Goal: Navigation & Orientation: Find specific page/section

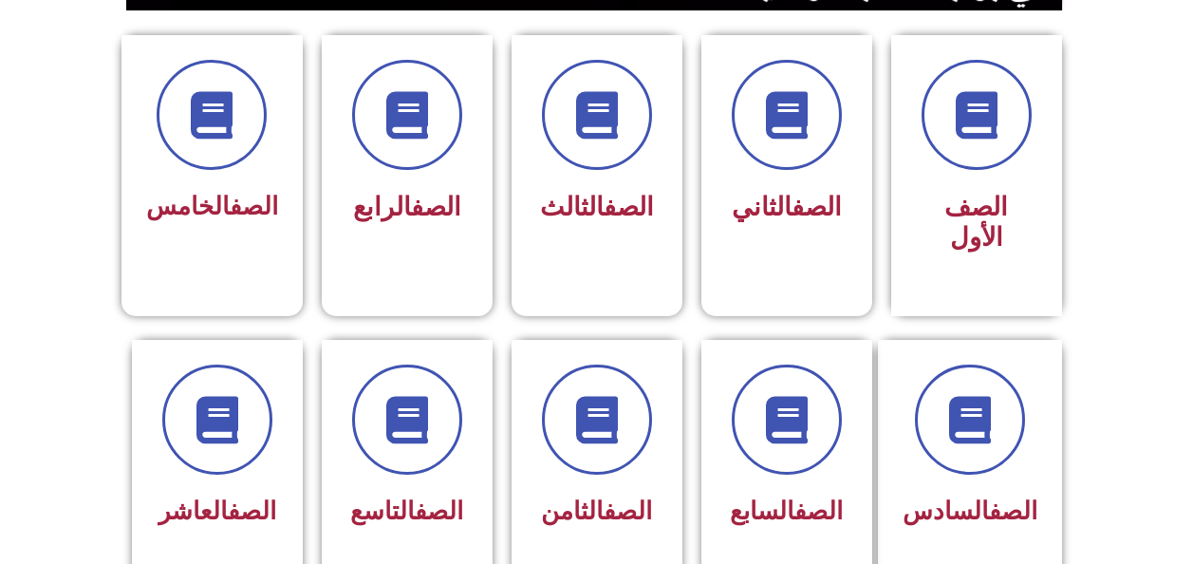
scroll to position [508, 0]
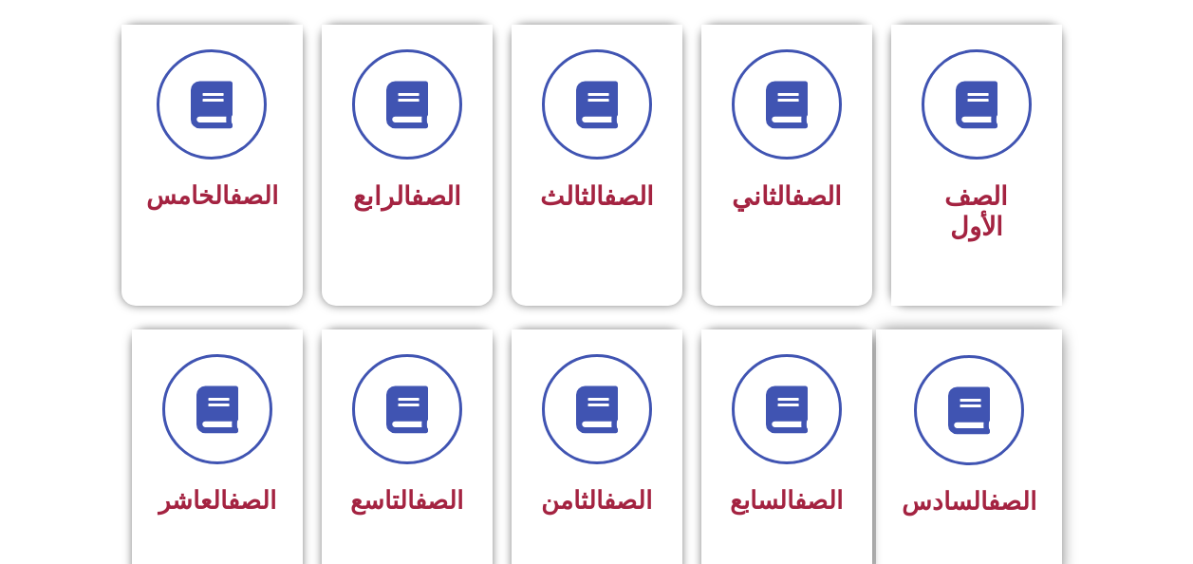
click at [941, 425] on div at bounding box center [969, 410] width 135 height 110
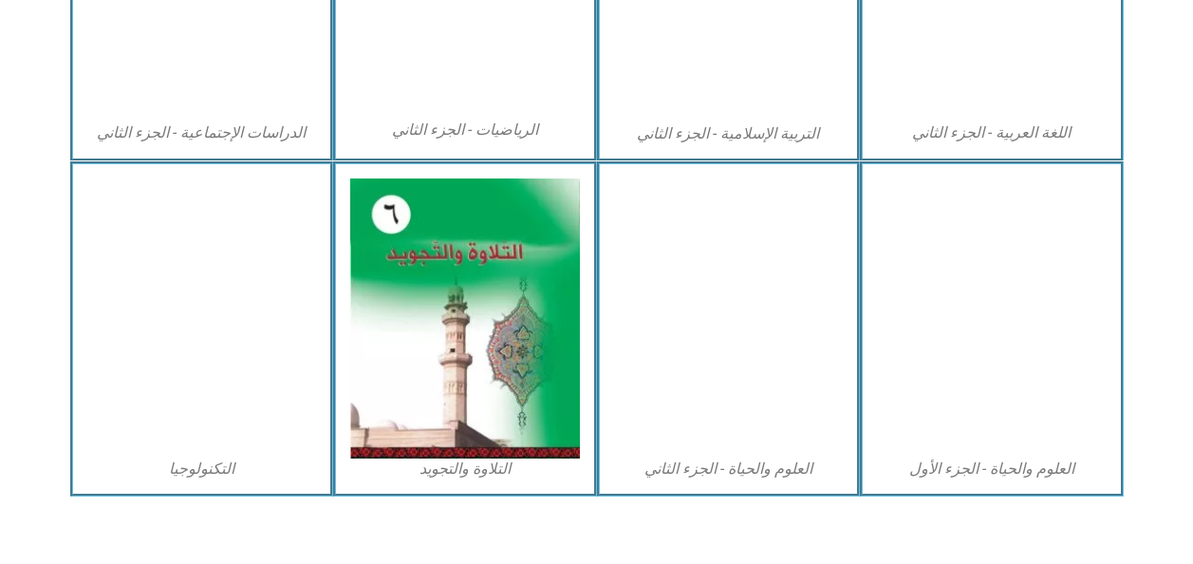
scroll to position [1132, 0]
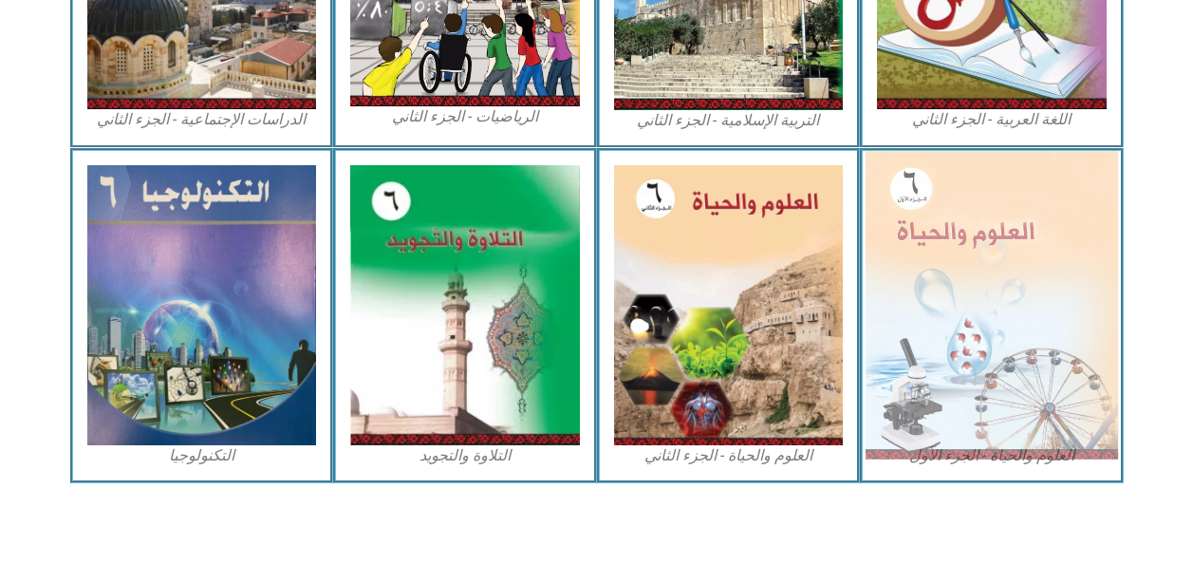
click at [968, 376] on img at bounding box center [992, 305] width 253 height 308
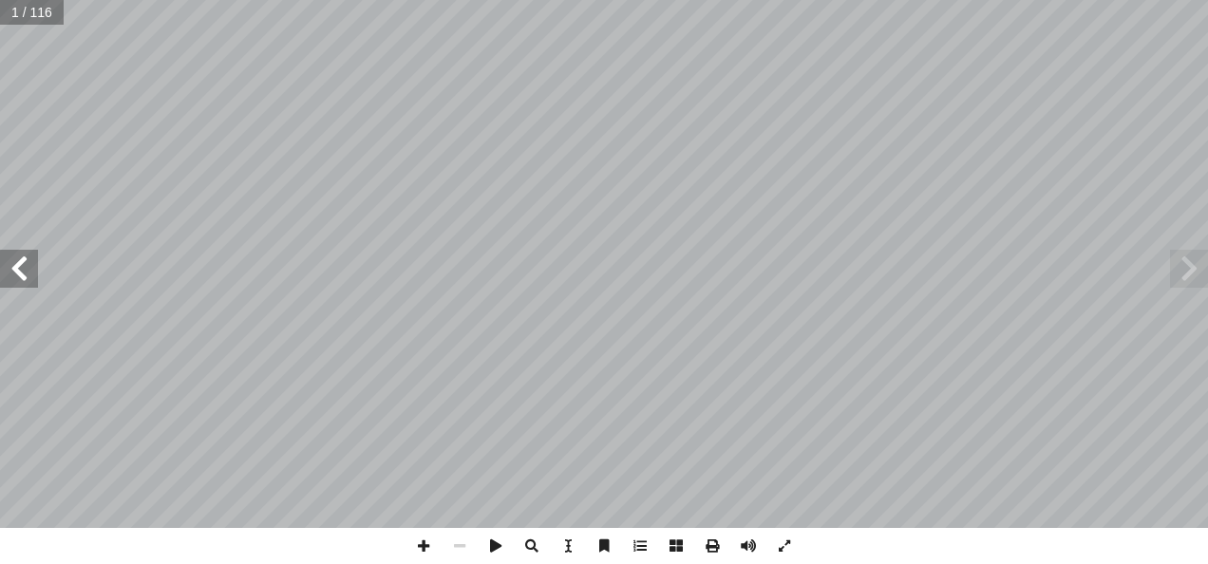
click at [17, 273] on span at bounding box center [19, 269] width 38 height 38
click at [26, 276] on span at bounding box center [19, 269] width 38 height 38
click at [15, 272] on span at bounding box center [19, 269] width 38 height 38
click at [19, 273] on span at bounding box center [19, 269] width 38 height 38
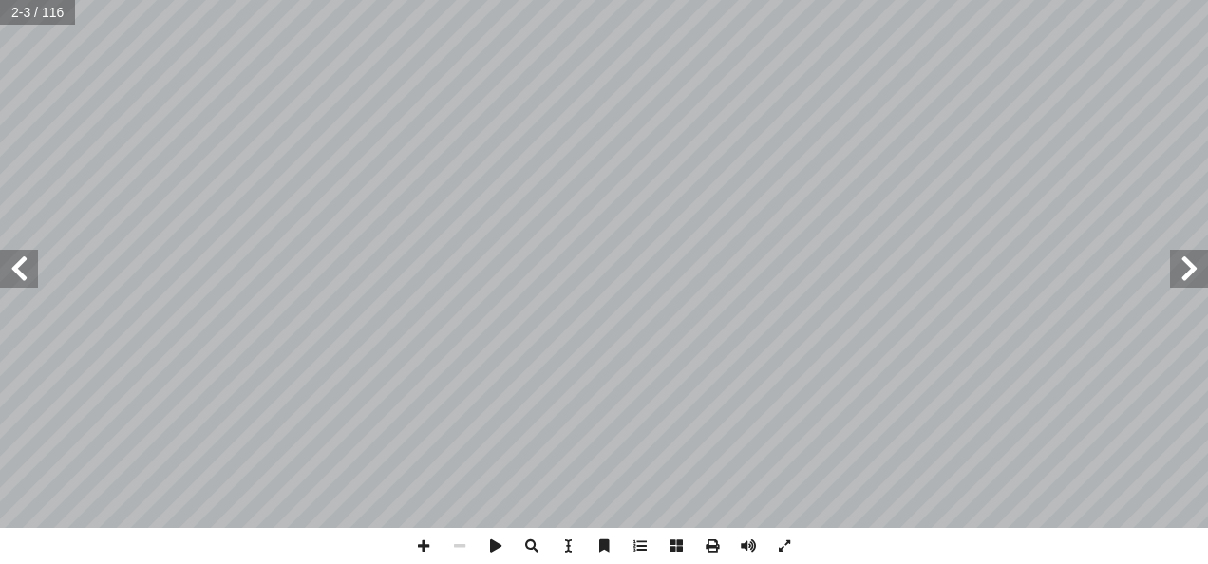
click at [18, 275] on span at bounding box center [19, 269] width 38 height 38
click at [23, 273] on span at bounding box center [19, 269] width 38 height 38
click at [12, 267] on span at bounding box center [19, 269] width 38 height 38
click at [14, 270] on span at bounding box center [19, 269] width 38 height 38
click at [17, 273] on span at bounding box center [19, 269] width 38 height 38
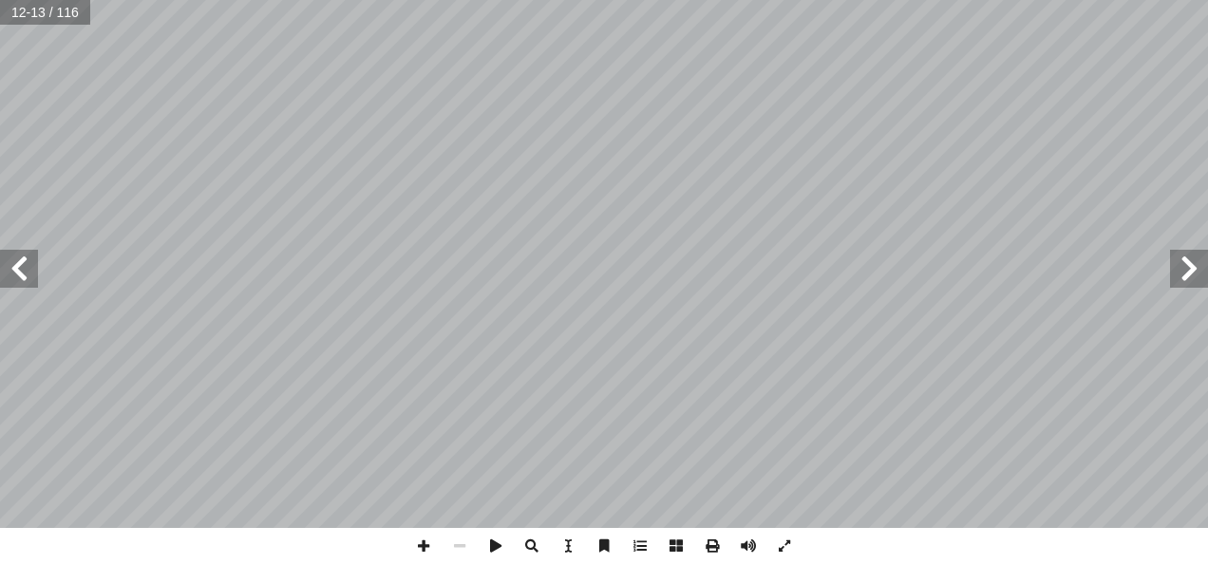
click at [17, 273] on span at bounding box center [19, 269] width 38 height 38
click at [19, 272] on span at bounding box center [19, 269] width 38 height 38
click at [18, 275] on span at bounding box center [19, 269] width 38 height 38
click at [21, 272] on span at bounding box center [19, 269] width 38 height 38
click at [28, 272] on span at bounding box center [19, 269] width 38 height 38
